Goal: Find specific page/section: Find specific page/section

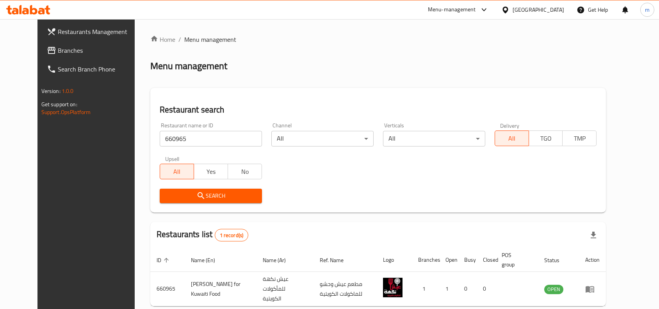
scroll to position [33, 0]
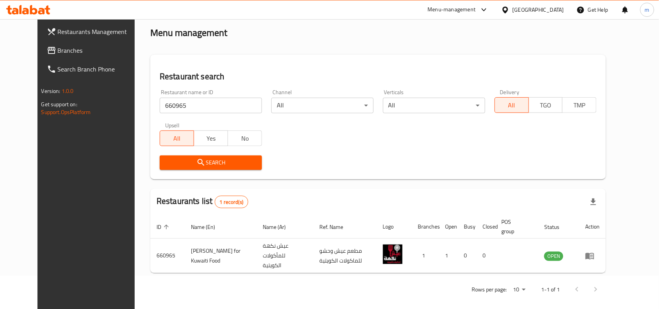
click at [513, 11] on div at bounding box center [506, 9] width 11 height 9
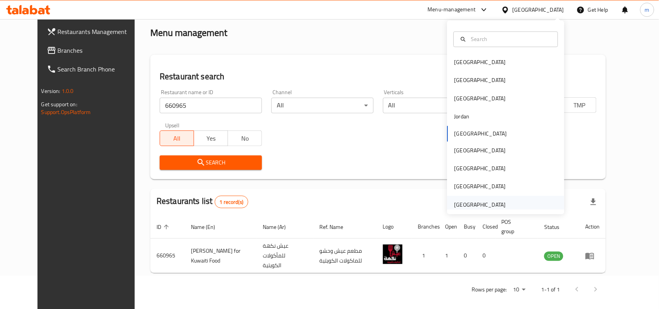
click at [472, 207] on div "[GEOGRAPHIC_DATA]" at bounding box center [480, 204] width 52 height 9
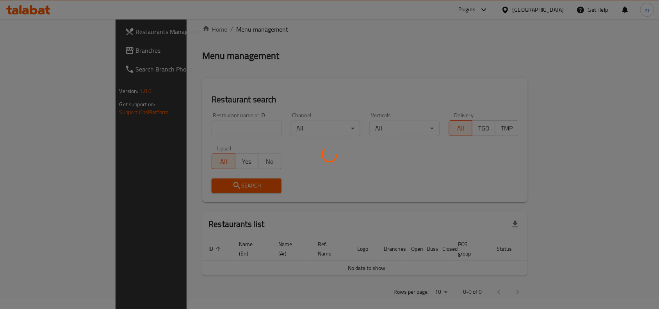
scroll to position [33, 0]
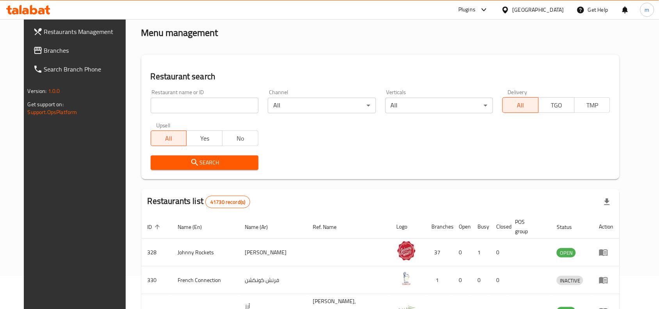
click at [44, 53] on span "Branches" at bounding box center [86, 50] width 84 height 9
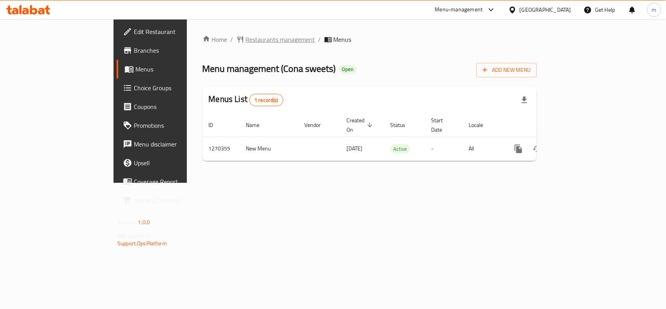
click at [246, 38] on span "Restaurants management" at bounding box center [280, 39] width 69 height 9
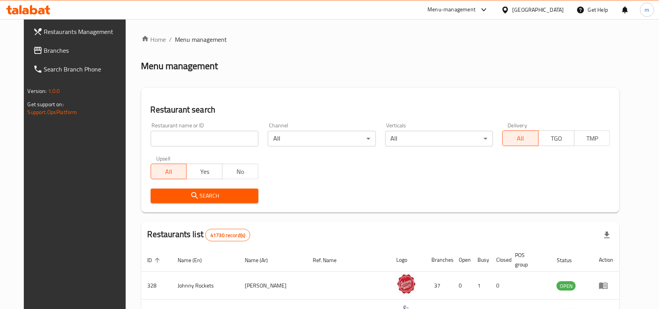
click at [189, 141] on input "search" at bounding box center [205, 139] width 108 height 16
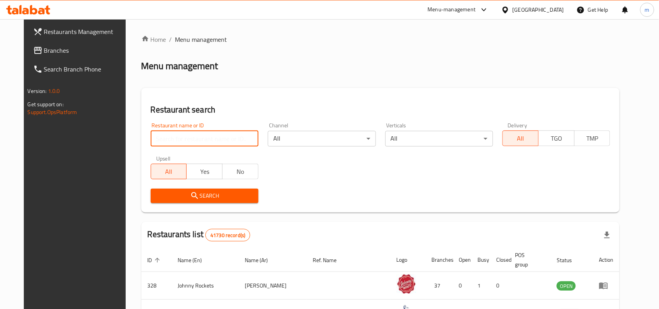
paste input "689159"
type input "689159"
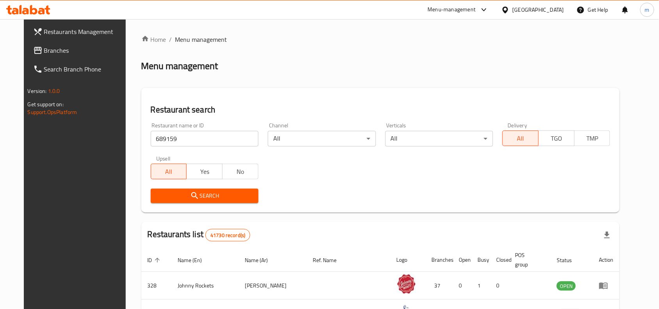
click at [188, 189] on button "Search" at bounding box center [205, 196] width 108 height 14
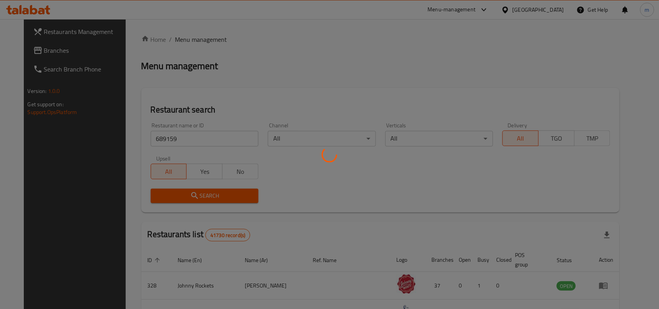
scroll to position [24, 0]
